Goal: Find specific page/section: Find specific page/section

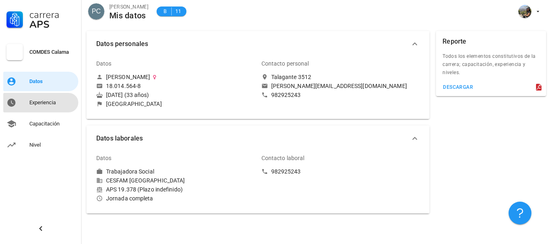
click at [47, 103] on div "Experiencia" at bounding box center [52, 103] width 46 height 7
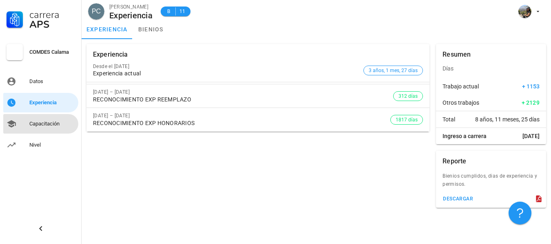
click at [55, 131] on link "Capacitación" at bounding box center [40, 124] width 75 height 20
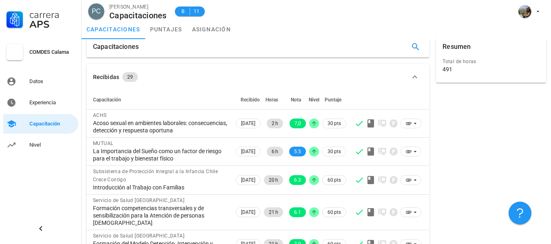
scroll to position [8, 0]
click at [170, 29] on link "puntajes" at bounding box center [166, 30] width 42 height 20
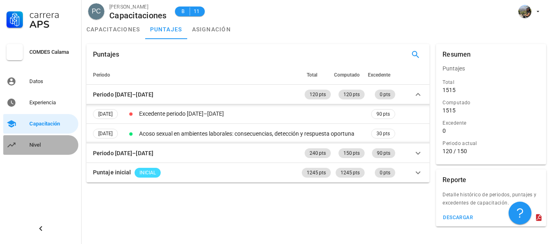
click at [36, 143] on div "Nivel" at bounding box center [52, 145] width 46 height 7
